Goal: Task Accomplishment & Management: Use online tool/utility

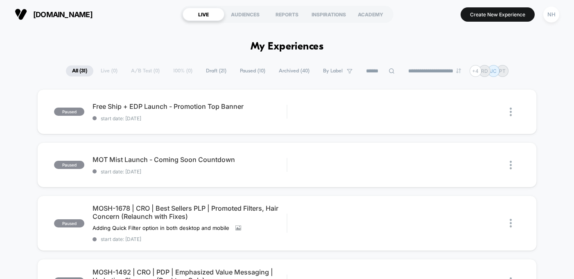
click at [213, 71] on span "Draft ( 21 )" at bounding box center [216, 70] width 33 height 11
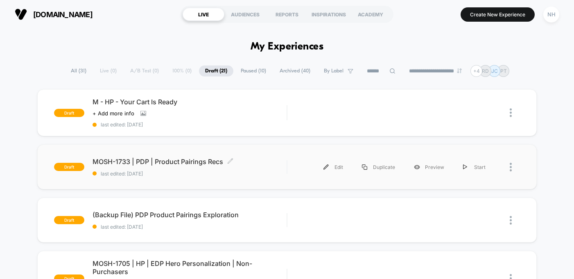
click at [182, 162] on span "MOSH-1733 | PDP | Product Pairings Recs Click to edit experience details" at bounding box center [189, 162] width 194 height 8
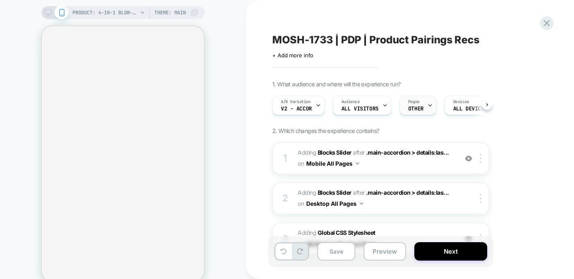
scroll to position [0, 0]
click at [419, 109] on span "OTHER" at bounding box center [416, 109] width 16 height 6
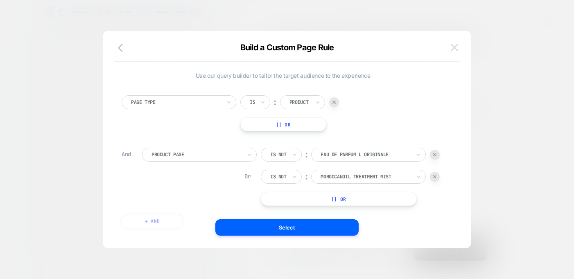
click at [455, 47] on img at bounding box center [453, 47] width 7 height 7
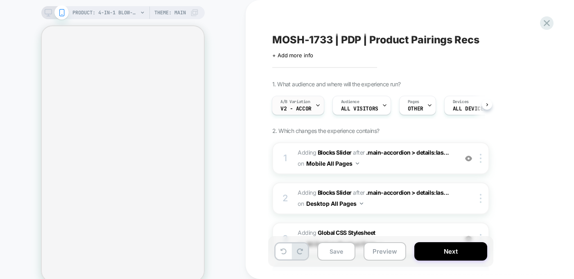
click at [322, 106] on div "A/B Variation V2 - Accor" at bounding box center [298, 105] width 52 height 19
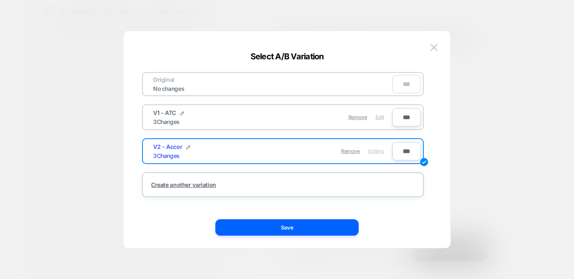
click at [383, 117] on span "Edit" at bounding box center [379, 117] width 9 height 6
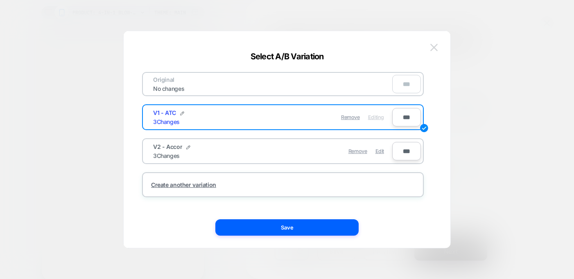
click at [435, 49] on img at bounding box center [433, 47] width 7 height 7
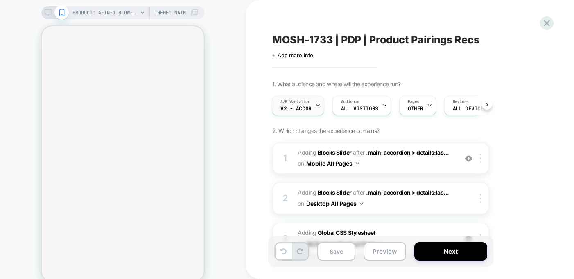
click at [306, 106] on span "V2 - Accor" at bounding box center [295, 109] width 31 height 6
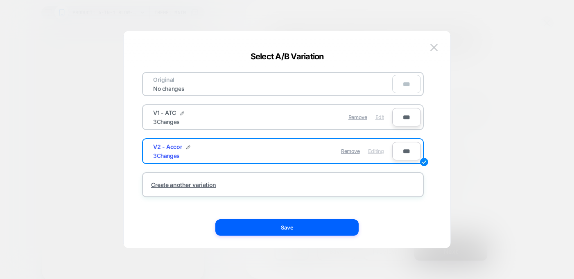
click at [378, 118] on span "Edit" at bounding box center [379, 117] width 9 height 6
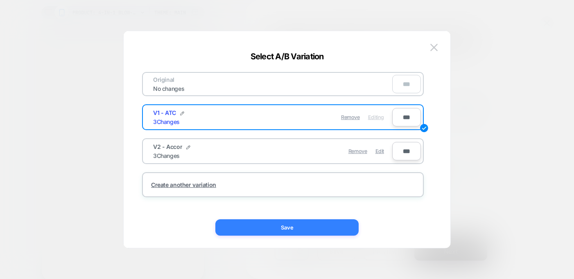
click at [327, 231] on button "Save" at bounding box center [286, 227] width 143 height 16
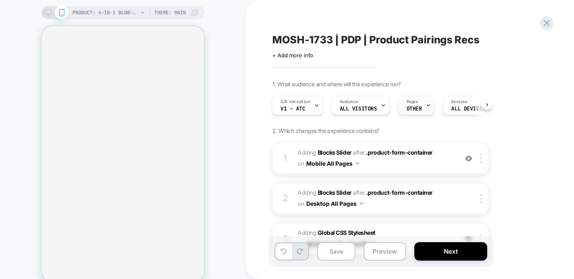
click at [426, 101] on div at bounding box center [428, 105] width 5 height 18
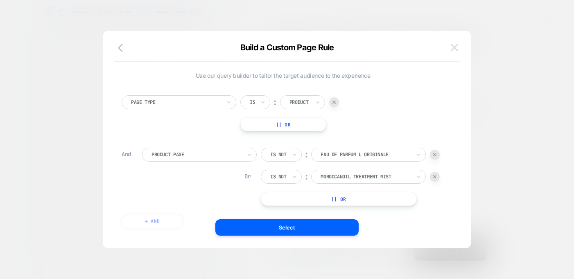
click at [455, 48] on img at bounding box center [453, 47] width 7 height 7
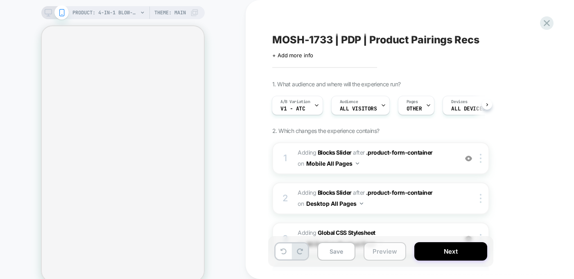
click at [379, 250] on button "Preview" at bounding box center [384, 251] width 43 height 18
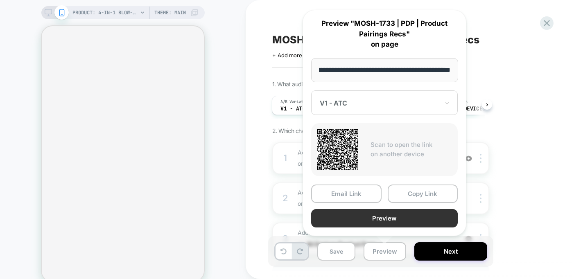
scroll to position [0, 0]
click at [364, 217] on button "Preview" at bounding box center [384, 218] width 146 height 18
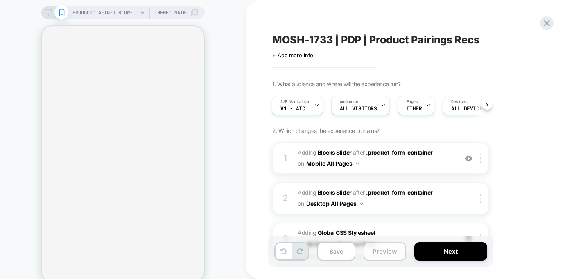
click at [381, 256] on button "Preview" at bounding box center [384, 251] width 43 height 18
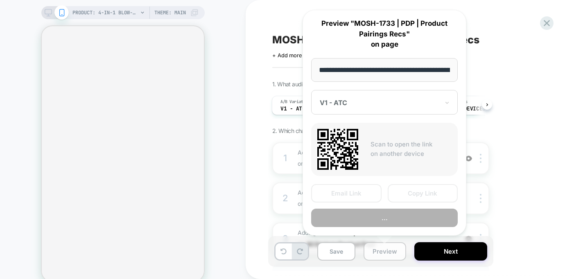
scroll to position [0, 120]
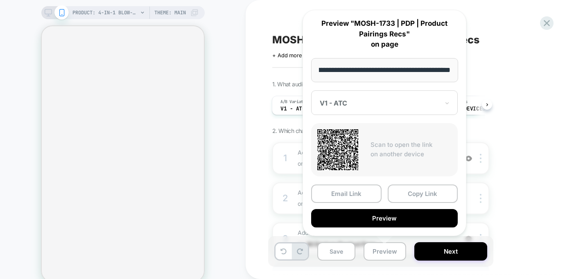
click at [394, 110] on div "V1 - ATC" at bounding box center [384, 102] width 146 height 25
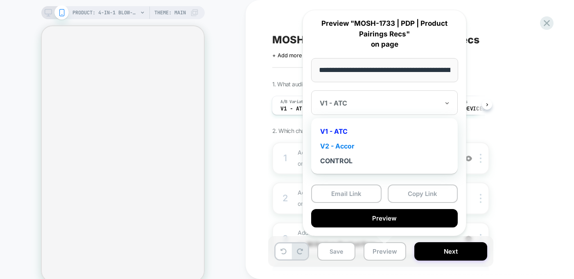
click at [369, 149] on div "V2 - Accor" at bounding box center [384, 146] width 138 height 15
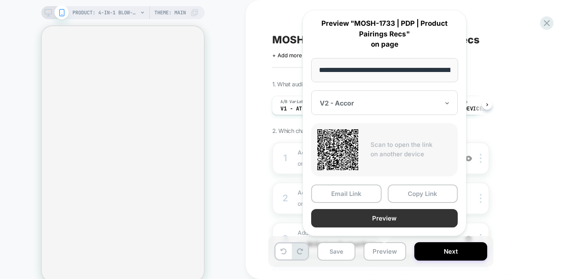
click at [360, 218] on button "Preview" at bounding box center [384, 218] width 146 height 18
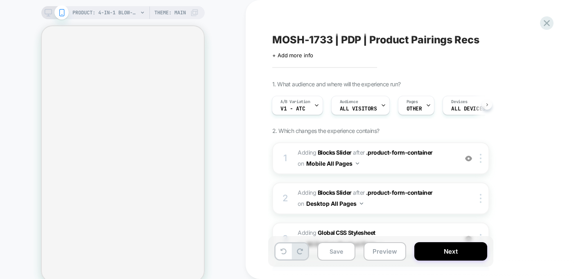
click at [487, 101] on button at bounding box center [487, 104] width 10 height 10
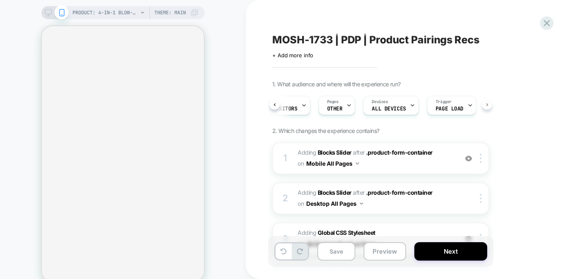
scroll to position [0, 90]
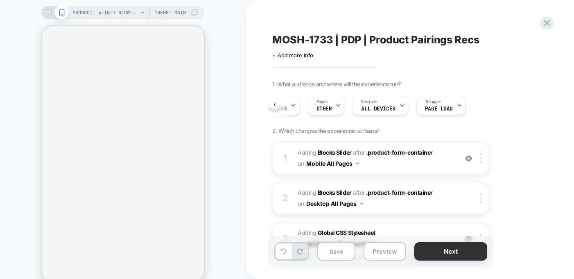
click at [444, 256] on button "Next" at bounding box center [450, 251] width 73 height 18
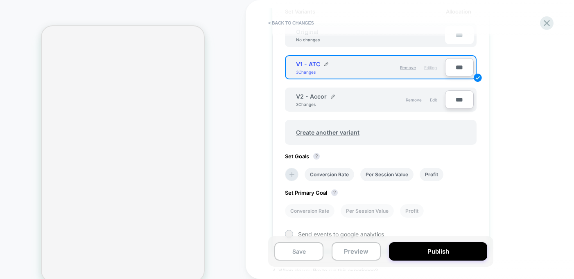
scroll to position [286, 0]
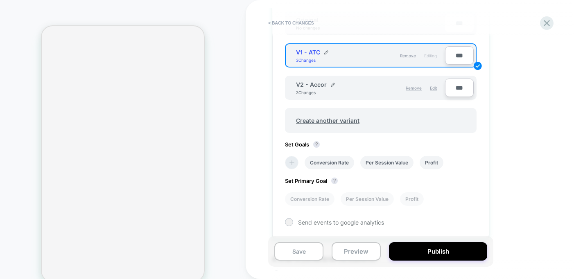
click at [293, 168] on li at bounding box center [292, 163] width 14 height 14
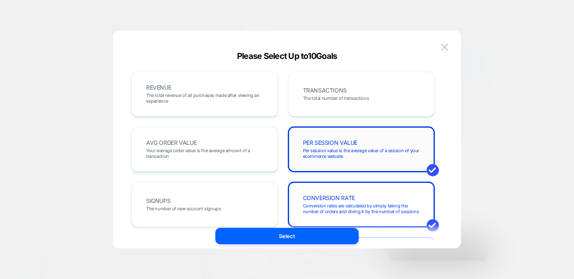
click at [302, 133] on div "PER SESSION VALUE Per session value is the average value of a session of your e…" at bounding box center [361, 149] width 146 height 45
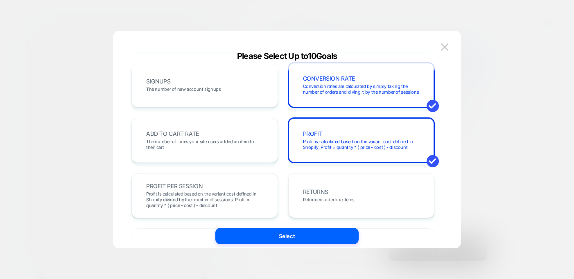
scroll to position [131, 0]
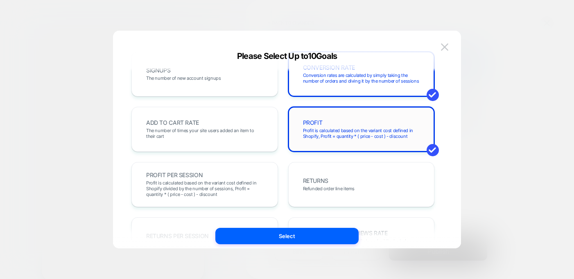
click at [305, 134] on span "Profit is calculated based on the variant cost defined in Shopify, Profit = qua…" at bounding box center [361, 133] width 117 height 11
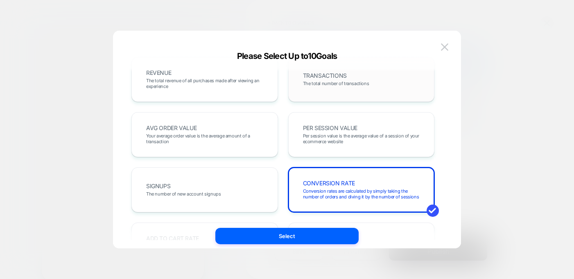
scroll to position [119, 0]
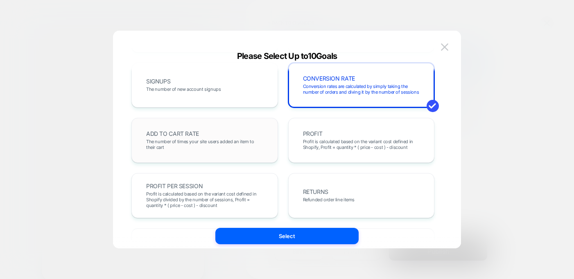
click at [237, 129] on div "ADD TO CART RATE The number of times your site users added an item to their cart" at bounding box center [204, 140] width 129 height 28
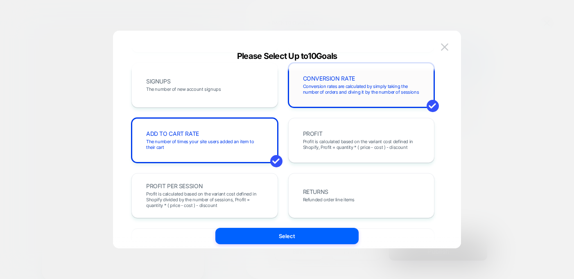
click at [336, 99] on div "CONVERSION RATE Conversion rates are calculated by simply taking the number of …" at bounding box center [361, 85] width 129 height 28
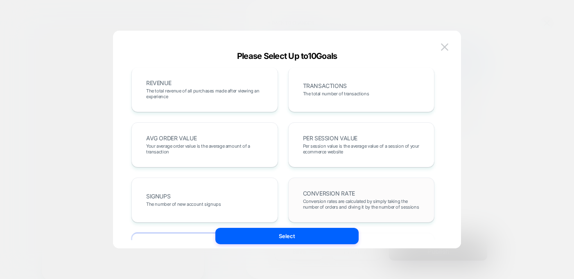
scroll to position [0, 0]
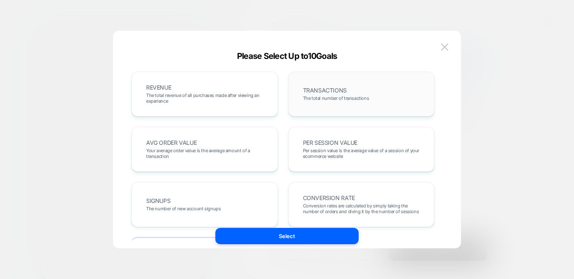
click at [304, 102] on div "TRANSACTIONS The total number of transactions" at bounding box center [361, 94] width 129 height 28
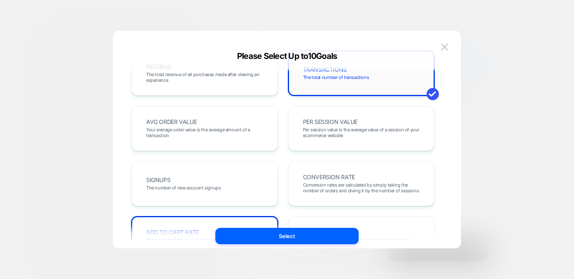
scroll to position [22, 0]
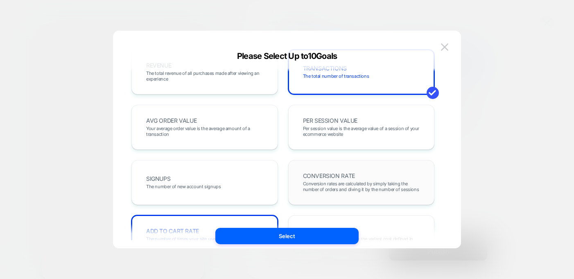
click at [315, 169] on div "CONVERSION RATE Conversion rates are calculated by simply taking the number of …" at bounding box center [361, 183] width 129 height 28
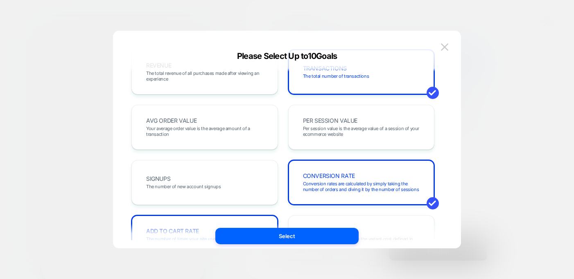
scroll to position [0, 0]
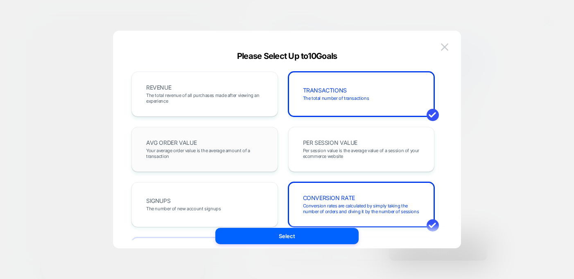
click at [262, 149] on span "Your average order value is the average amount of a transaction" at bounding box center [204, 153] width 117 height 11
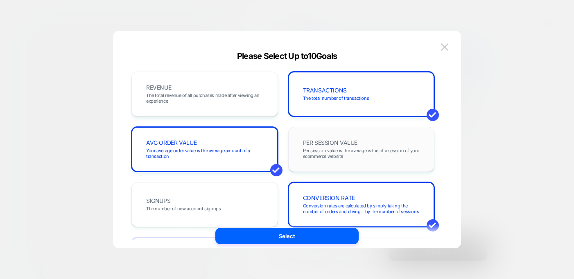
click at [317, 140] on span "PER SESSION VALUE" at bounding box center [330, 143] width 55 height 6
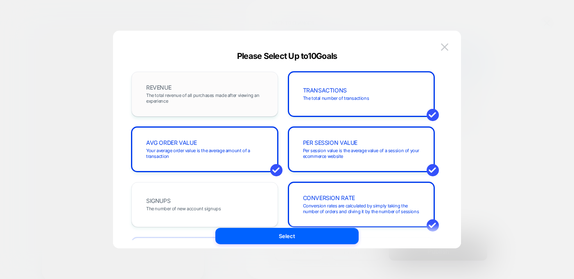
click at [259, 108] on div "REVENUE The total revenue of all purchases made after viewing an experience" at bounding box center [204, 94] width 129 height 28
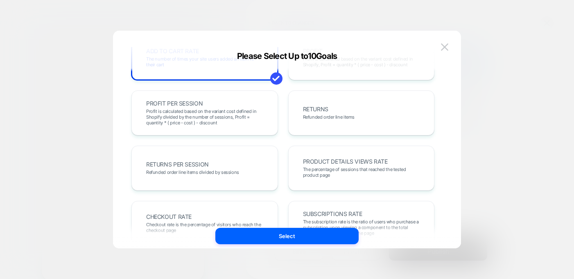
scroll to position [203, 0]
click at [319, 158] on span "PRODUCT DETAILS VIEWS RATE" at bounding box center [345, 161] width 85 height 6
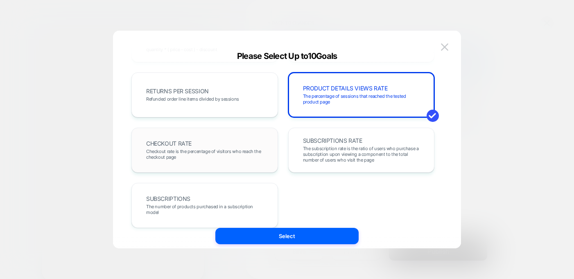
click at [247, 146] on div "CHECKOUT RATE Checkout rate is the percentage of visitors who reach the checkou…" at bounding box center [204, 150] width 129 height 28
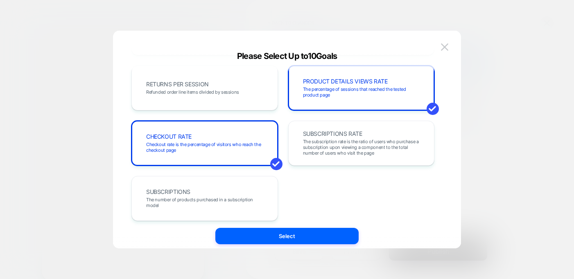
scroll to position [288, 0]
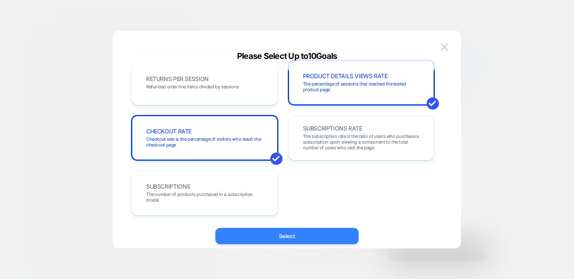
click at [278, 236] on button "Select" at bounding box center [286, 236] width 143 height 16
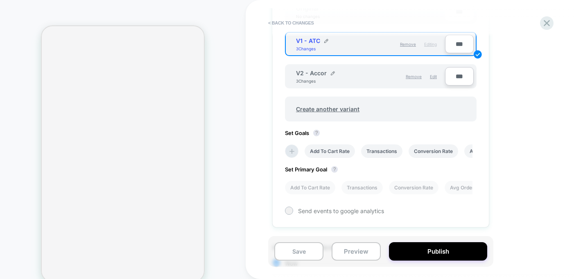
scroll to position [299, 0]
click at [419, 185] on li "Conversion Rate" at bounding box center [414, 187] width 50 height 14
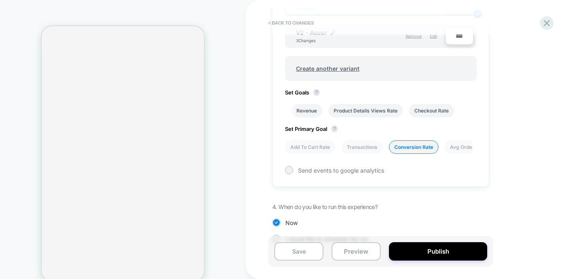
scroll to position [355, 0]
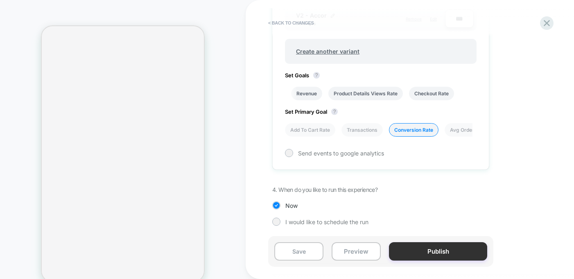
click at [423, 251] on button "Publish" at bounding box center [438, 251] width 98 height 18
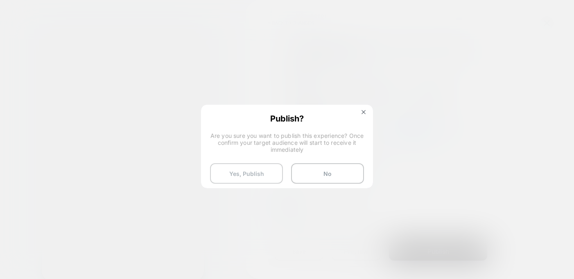
click at [260, 176] on button "Yes, Publish" at bounding box center [246, 173] width 73 height 20
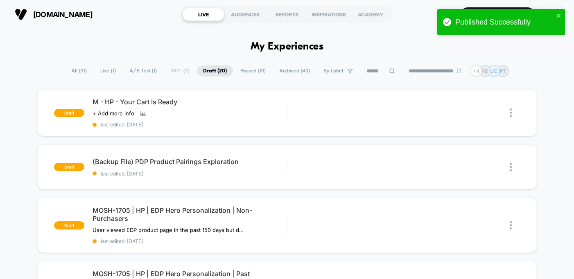
click at [97, 74] on span "Live ( 1 )" at bounding box center [108, 70] width 28 height 11
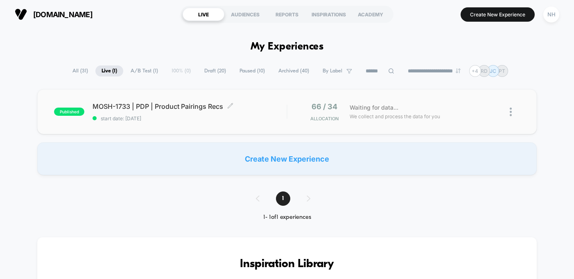
click at [190, 104] on span "MOSH-1733 | PDP | Product Pairings Recs Click to edit experience details" at bounding box center [189, 106] width 194 height 8
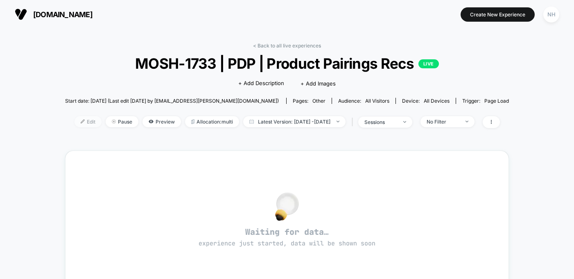
click at [74, 124] on span "Edit" at bounding box center [87, 121] width 27 height 11
